Goal: Task Accomplishment & Management: Manage account settings

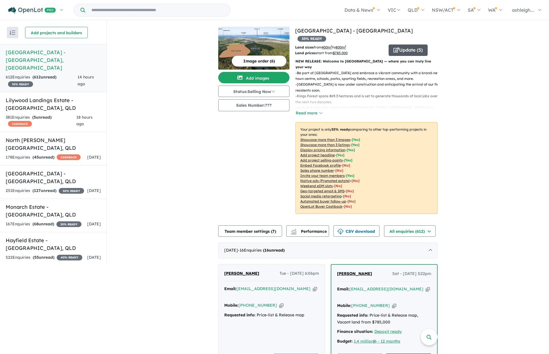
click at [411, 44] on button "Update ( 5 )" at bounding box center [408, 49] width 39 height 11
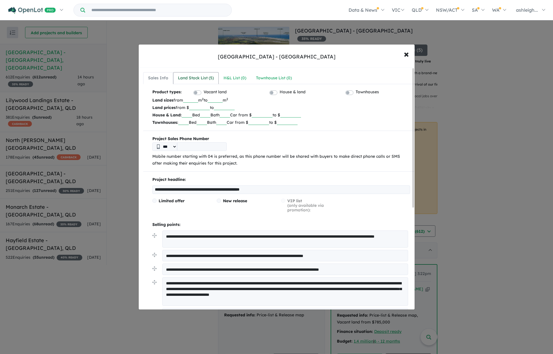
click at [203, 79] on div "Land Stock List ( 5 )" at bounding box center [196, 78] width 36 height 7
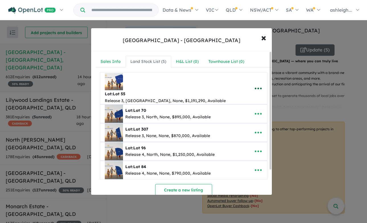
click at [259, 84] on icon "button" at bounding box center [258, 88] width 9 height 9
click at [238, 109] on link "Remove" at bounding box center [246, 115] width 42 height 13
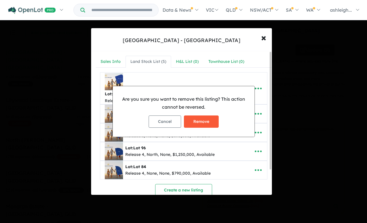
click at [203, 123] on button "Remove" at bounding box center [201, 122] width 35 height 12
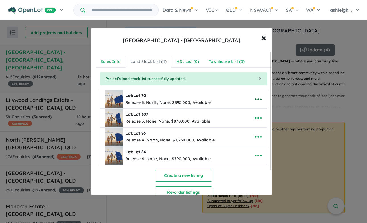
click at [260, 98] on icon "button" at bounding box center [258, 99] width 9 height 9
click at [243, 127] on link "Remove" at bounding box center [246, 126] width 42 height 13
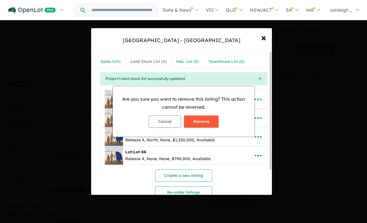
click at [204, 121] on button "Remove" at bounding box center [201, 122] width 35 height 12
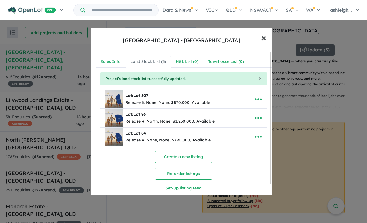
click at [264, 38] on span "×" at bounding box center [263, 37] width 5 height 12
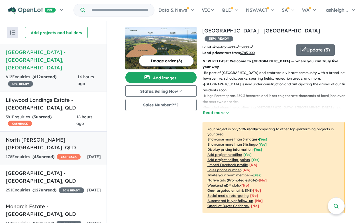
click at [44, 136] on h5 "North [PERSON_NAME][GEOGRAPHIC_DATA] , [GEOGRAPHIC_DATA]" at bounding box center [53, 143] width 95 height 15
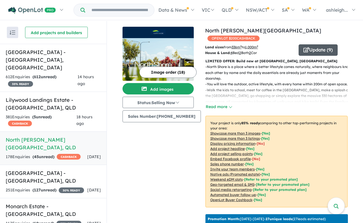
click at [317, 44] on button "Update ( 9 )" at bounding box center [318, 49] width 39 height 11
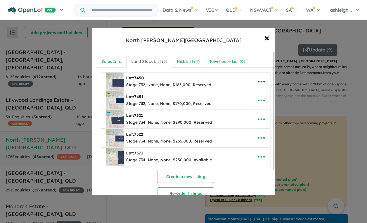
click at [263, 80] on icon "button" at bounding box center [261, 82] width 9 height 9
click at [241, 108] on link "Remove" at bounding box center [249, 108] width 42 height 13
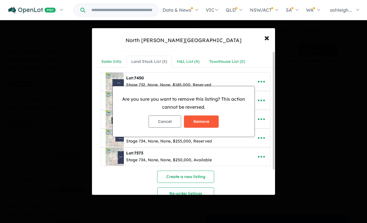
click at [201, 122] on button "Remove" at bounding box center [201, 122] width 35 height 12
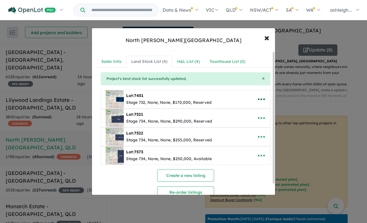
click at [260, 98] on icon "button" at bounding box center [261, 99] width 9 height 9
click at [245, 128] on link "Remove" at bounding box center [249, 126] width 42 height 13
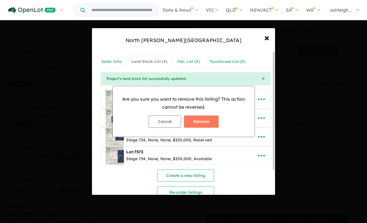
click at [219, 122] on div "Cancel Remove" at bounding box center [183, 121] width 133 height 21
click at [212, 122] on button "Remove" at bounding box center [201, 122] width 35 height 12
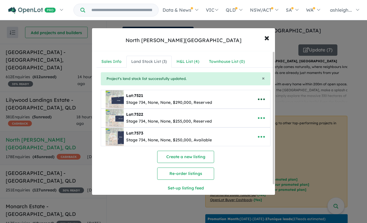
click at [264, 96] on icon "button" at bounding box center [261, 99] width 9 height 9
click at [245, 126] on link "Remove" at bounding box center [249, 126] width 42 height 13
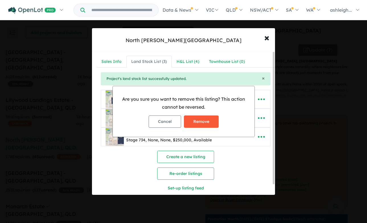
click at [214, 123] on button "Remove" at bounding box center [201, 122] width 35 height 12
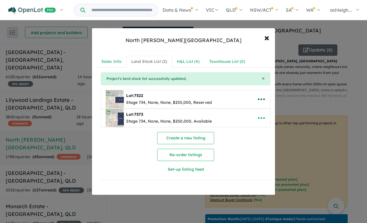
click at [259, 100] on icon "button" at bounding box center [261, 99] width 9 height 9
click at [246, 125] on link "Remove" at bounding box center [249, 126] width 42 height 13
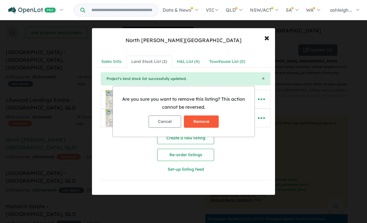
click at [212, 122] on button "Remove" at bounding box center [201, 122] width 35 height 12
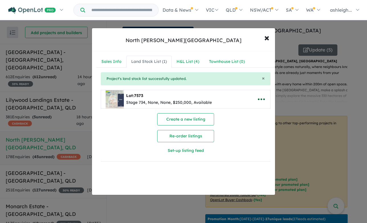
click at [258, 98] on icon "button" at bounding box center [261, 99] width 9 height 9
click at [249, 125] on link "Remove" at bounding box center [249, 126] width 42 height 13
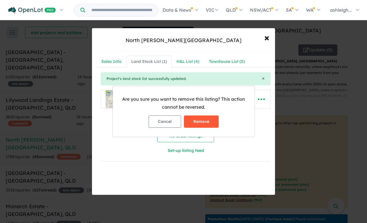
click at [209, 120] on button "Remove" at bounding box center [201, 122] width 35 height 12
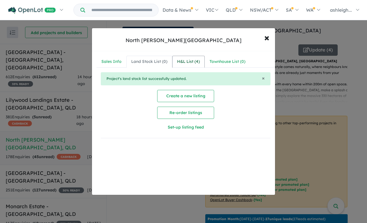
click at [188, 62] on div "H&L List ( 4 )" at bounding box center [188, 61] width 23 height 7
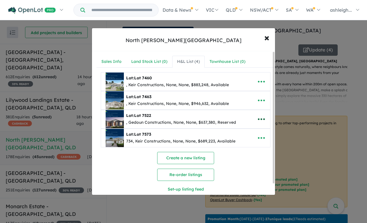
click at [257, 117] on icon "button" at bounding box center [261, 119] width 9 height 9
click at [246, 147] on link "Remove" at bounding box center [249, 146] width 42 height 13
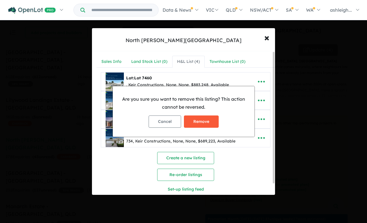
click at [199, 120] on button "Remove" at bounding box center [201, 122] width 35 height 12
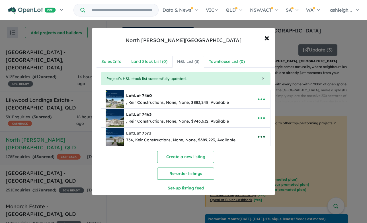
click at [261, 140] on icon "button" at bounding box center [261, 137] width 9 height 9
click at [244, 161] on link "Remove" at bounding box center [249, 164] width 42 height 13
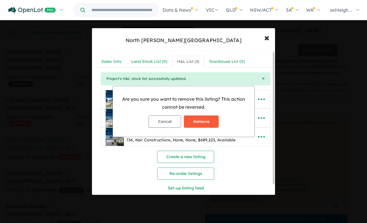
click at [203, 125] on button "Remove" at bounding box center [201, 122] width 35 height 12
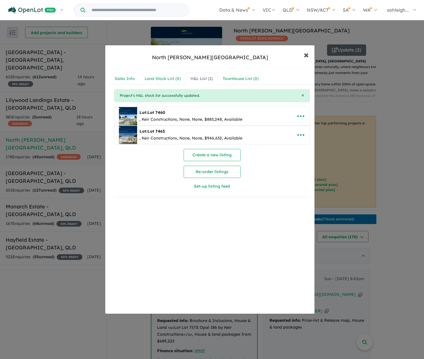
click at [305, 55] on span "×" at bounding box center [305, 54] width 5 height 12
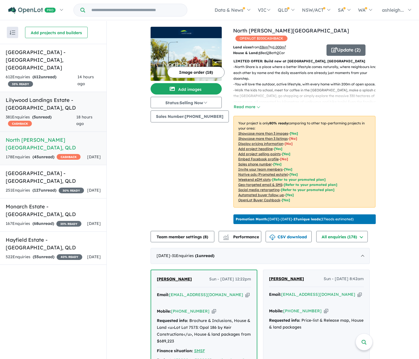
click at [69, 114] on div "381 Enquir ies ( 5 unread) CASHBACK" at bounding box center [41, 121] width 71 height 14
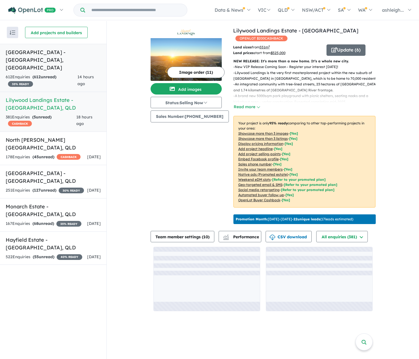
click at [66, 74] on div "612 Enquir ies ( 612 unread) 35 % READY" at bounding box center [42, 81] width 72 height 14
